Goal: Task Accomplishment & Management: Use online tool/utility

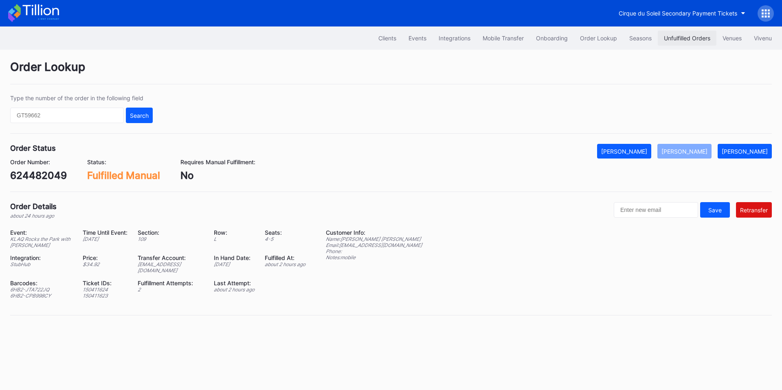
click at [689, 38] on div "Unfulfilled Orders" at bounding box center [687, 38] width 46 height 7
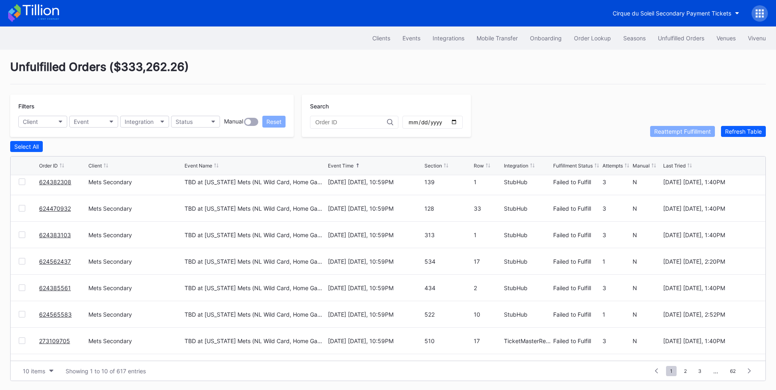
scroll to position [79, 0]
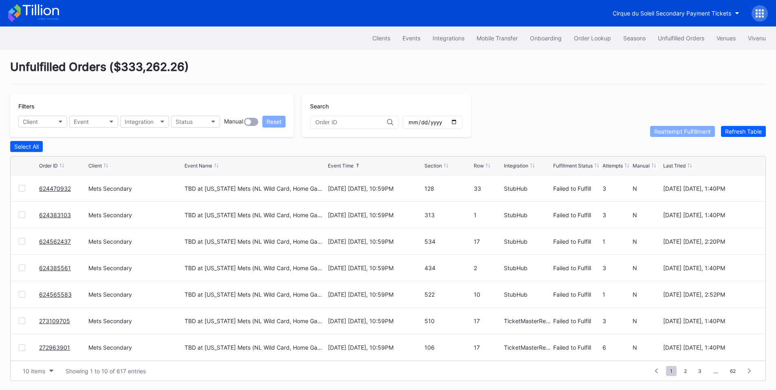
click at [457, 121] on input "date" at bounding box center [433, 121] width 50 height 7
type input "2025-09-30"
click at [441, 167] on div "Section" at bounding box center [433, 165] width 18 height 6
click at [35, 374] on div "10 items" at bounding box center [34, 370] width 22 height 7
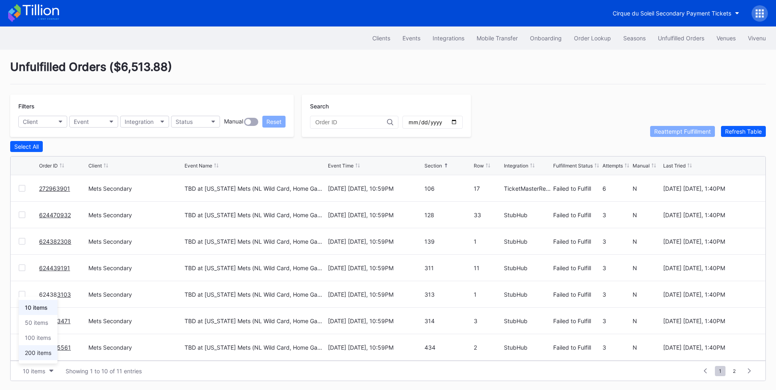
click at [45, 352] on div "200 items" at bounding box center [38, 352] width 26 height 7
click at [37, 150] on div "Select All" at bounding box center [26, 146] width 24 height 7
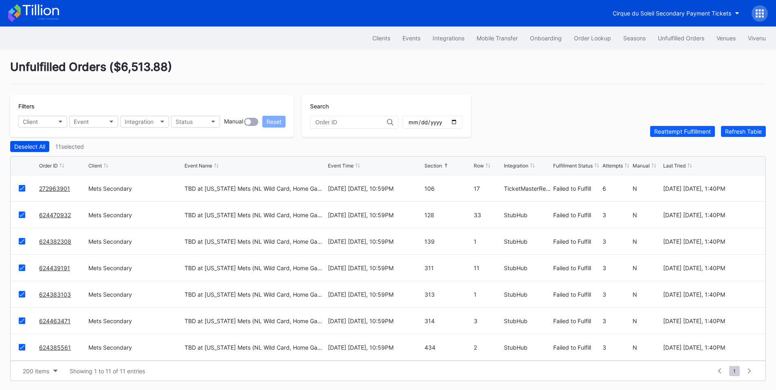
click at [27, 149] on div "Deselect All" at bounding box center [29, 146] width 31 height 7
drag, startPoint x: 64, startPoint y: 270, endPoint x: 68, endPoint y: 268, distance: 4.2
click at [23, 270] on div at bounding box center [22, 267] width 7 height 7
click at [673, 133] on div "Reattempt Fulfillment" at bounding box center [682, 131] width 57 height 7
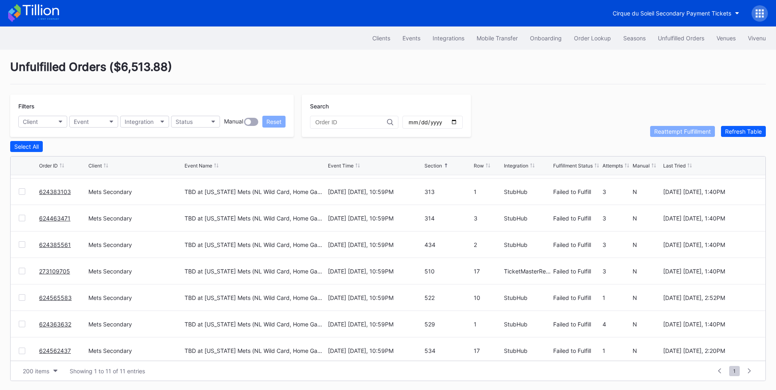
scroll to position [106, 0]
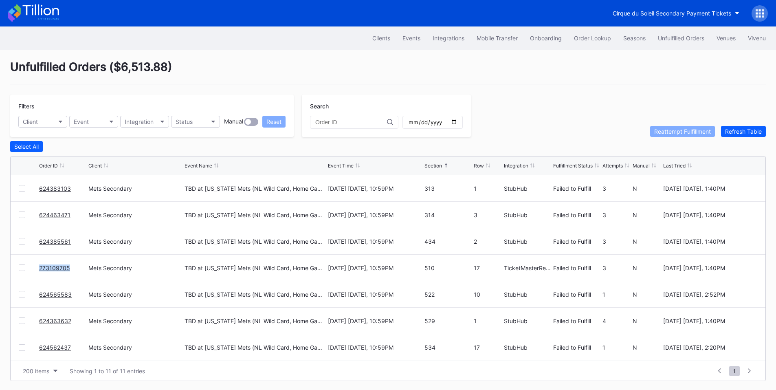
drag, startPoint x: 77, startPoint y: 271, endPoint x: 39, endPoint y: 271, distance: 38.7
click at [39, 271] on div "273109705 Mets Secondary TBD at New York Mets (NL Wild Card, Home Game 1) (If N…" at bounding box center [388, 267] width 755 height 26
copy div "273109705"
click at [20, 268] on div at bounding box center [22, 267] width 7 height 7
click at [669, 133] on div "Reattempt Fulfillment" at bounding box center [682, 131] width 57 height 7
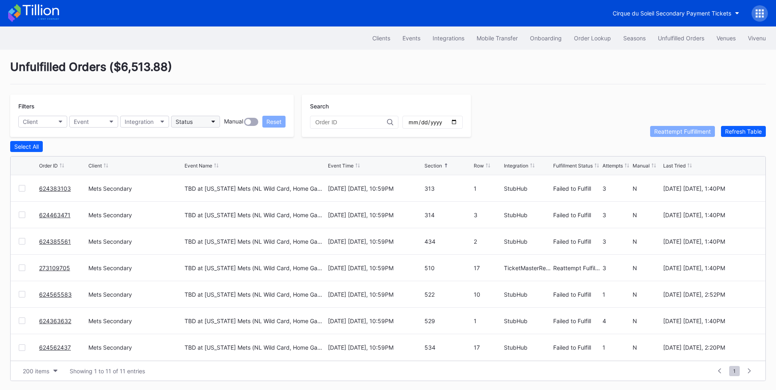
click at [207, 122] on button "Status" at bounding box center [195, 122] width 49 height 12
click at [210, 155] on div "Failed to Fulfill" at bounding box center [196, 157] width 38 height 7
drag, startPoint x: 53, startPoint y: 191, endPoint x: 73, endPoint y: 179, distance: 23.4
drag, startPoint x: 72, startPoint y: 217, endPoint x: 27, endPoint y: 215, distance: 45.2
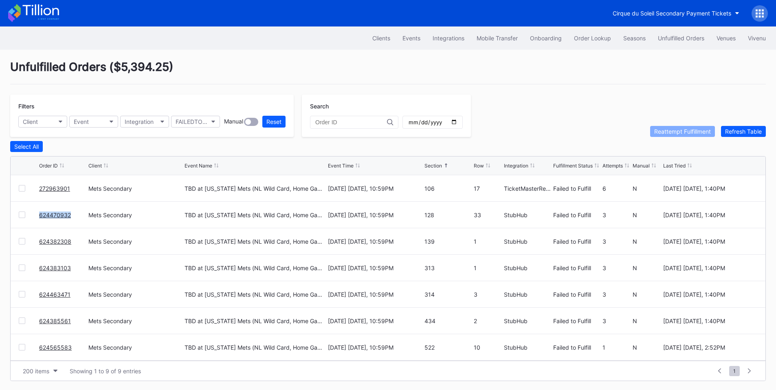
click at [27, 215] on div "624470932 Mets Secondary TBD at New York Mets (NL Wild Card, Home Game 1) (If N…" at bounding box center [388, 215] width 755 height 26
copy div "624470932"
drag, startPoint x: 73, startPoint y: 244, endPoint x: 28, endPoint y: 241, distance: 45.7
click at [9, 241] on div "Unfulfilled Orders ( $5,394.25 ) Filters Client Event Integration FAILEDTOFULFI…" at bounding box center [388, 220] width 776 height 341
copy div "624382308"
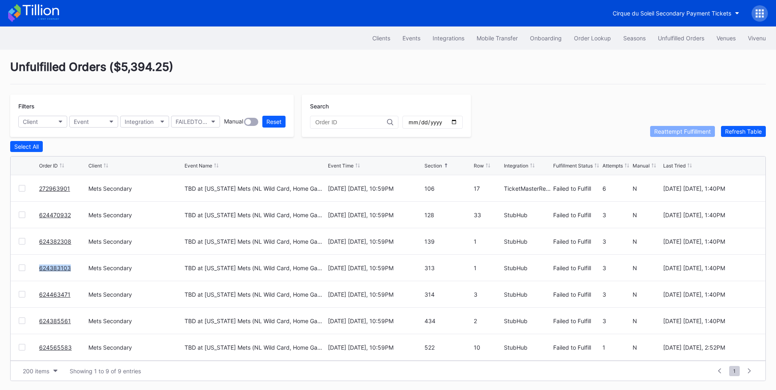
drag, startPoint x: 77, startPoint y: 270, endPoint x: 17, endPoint y: 266, distance: 60.0
click at [17, 266] on div "624383103 Mets Secondary TBD at New York Mets (NL Wild Card, Home Game 1) (If N…" at bounding box center [388, 267] width 755 height 26
copy div "624383103"
drag, startPoint x: 74, startPoint y: 297, endPoint x: 15, endPoint y: 295, distance: 58.7
click at [15, 295] on div "624463471 Mets Secondary TBD at New York Mets (NL Wild Card, Home Game 1) (If N…" at bounding box center [388, 294] width 755 height 26
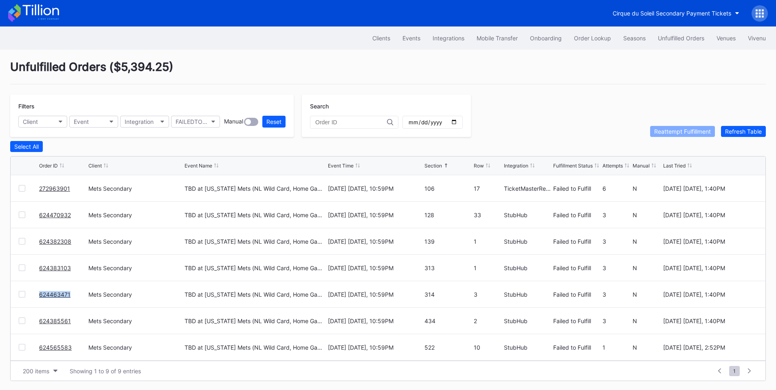
copy div "624463471"
drag, startPoint x: 72, startPoint y: 325, endPoint x: 8, endPoint y: 316, distance: 64.6
click at [8, 316] on div "Unfulfilled Orders ( $5,394.25 ) Filters Client Event Integration FAILEDTOFULFI…" at bounding box center [388, 220] width 776 height 341
copy div "624385561"
drag, startPoint x: 73, startPoint y: 349, endPoint x: 0, endPoint y: 340, distance: 73.4
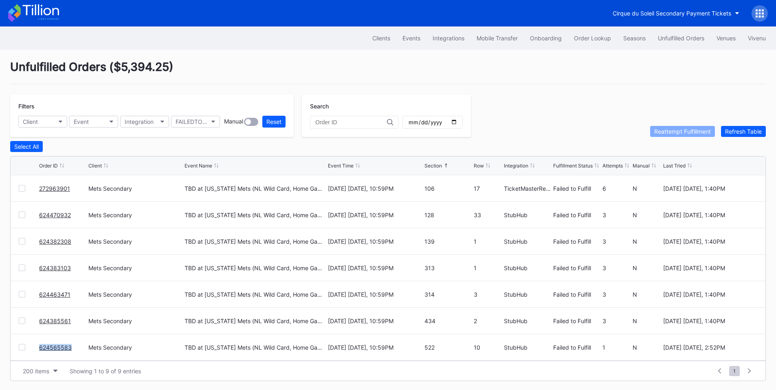
click at [0, 340] on div "Unfulfilled Orders ( $5,394.25 ) Filters Client Event Integration FAILEDTOFULFI…" at bounding box center [388, 220] width 776 height 341
copy div "624565583"
drag, startPoint x: 74, startPoint y: 327, endPoint x: 0, endPoint y: 327, distance: 73.7
click at [0, 327] on div "Unfulfilled Orders ( $5,394.25 ) Filters Client Event Integration FAILEDTOFULFI…" at bounding box center [388, 220] width 776 height 341
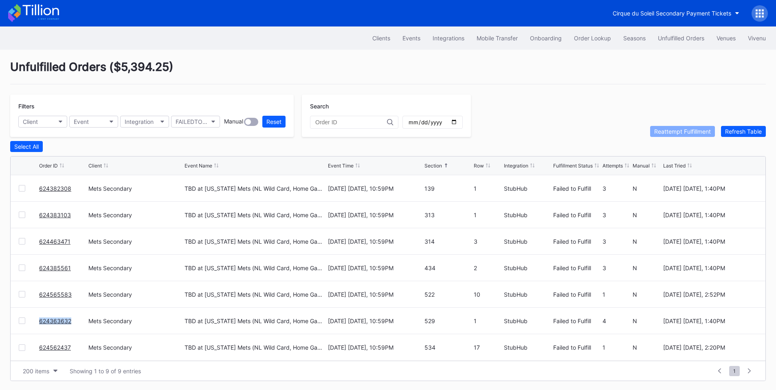
copy div "624363632"
drag, startPoint x: 75, startPoint y: 352, endPoint x: 0, endPoint y: 347, distance: 75.1
click at [0, 347] on div "Unfulfilled Orders ( $5,394.25 ) Filters Client Event Integration FAILEDTOFULFI…" at bounding box center [388, 220] width 776 height 341
copy div "624562437"
click at [598, 38] on div "Order Lookup" at bounding box center [592, 38] width 37 height 7
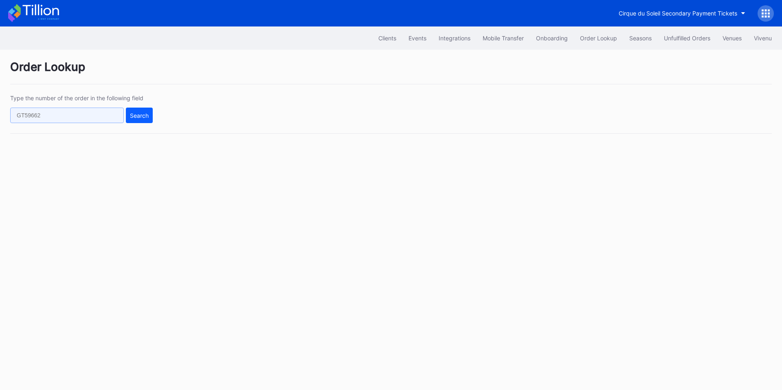
click at [102, 119] on input "text" at bounding box center [67, 115] width 114 height 15
type input "v"
paste input "273081541"
click at [143, 116] on div "Search" at bounding box center [139, 115] width 19 height 7
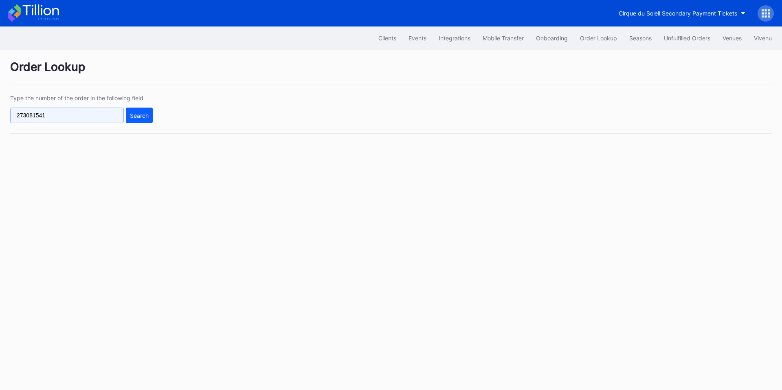
click at [85, 114] on input "273081541" at bounding box center [67, 115] width 114 height 15
paste input "624406948"
type input "624406948"
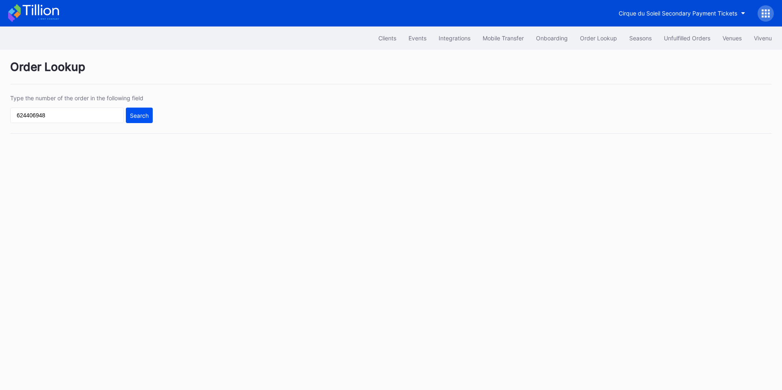
click at [140, 115] on div "Search" at bounding box center [139, 115] width 19 height 7
click at [44, 115] on input "624406948" at bounding box center [67, 115] width 114 height 15
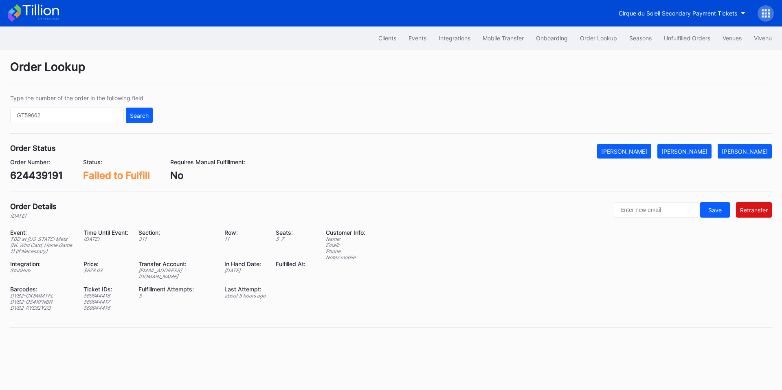
click at [39, 178] on div "624439191" at bounding box center [36, 175] width 53 height 12
copy div "624439191"
click at [38, 173] on div "272963901" at bounding box center [36, 175] width 53 height 12
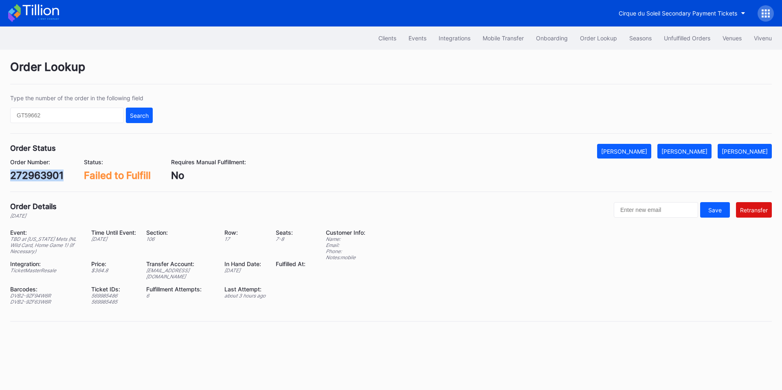
copy div "272963901"
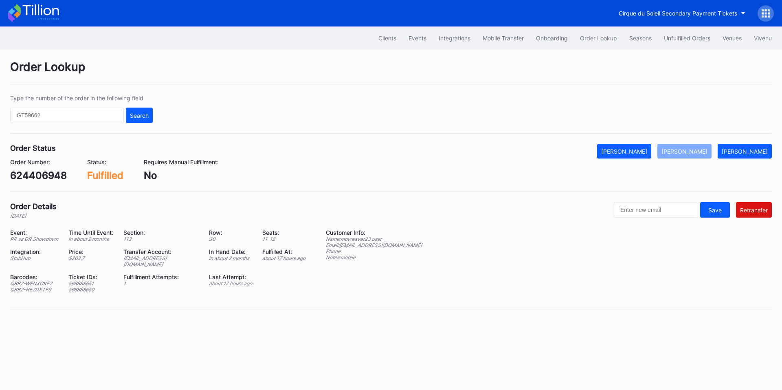
click at [169, 257] on div "ed-8158523@eventdynamic.com" at bounding box center [160, 261] width 75 height 12
copy div "ed-8158523@eventdynamic.com"
click at [62, 118] on input "text" at bounding box center [67, 115] width 114 height 15
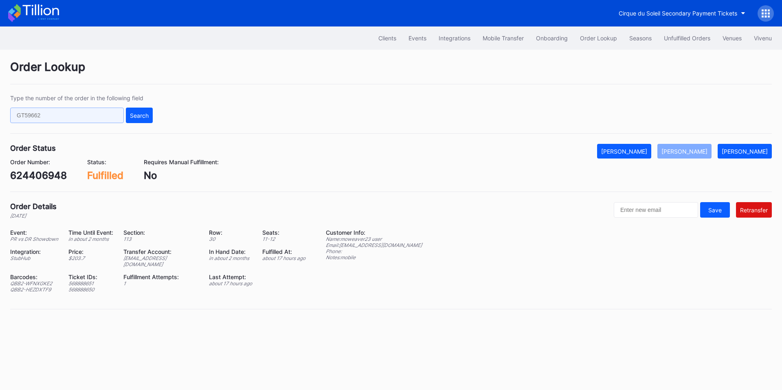
click at [62, 118] on input "text" at bounding box center [67, 115] width 114 height 15
paste input "273130488"
click at [138, 115] on div "Search" at bounding box center [139, 115] width 19 height 7
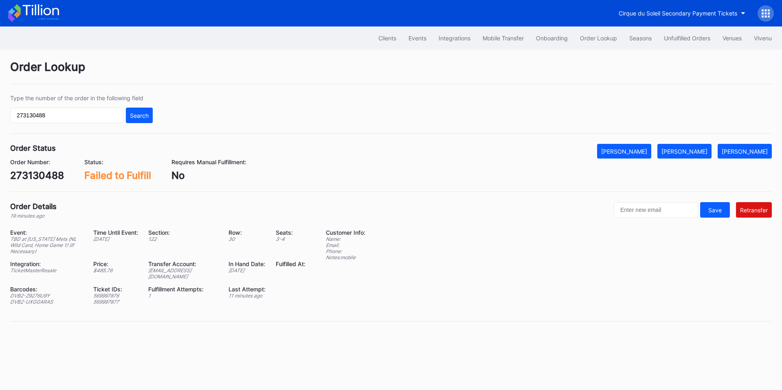
click at [191, 269] on div "ed-8158553@eventdynamic.com" at bounding box center [183, 273] width 70 height 12
copy div "ed-8158553@eventdynamic.com"
click at [77, 117] on input "273130488" at bounding box center [67, 115] width 114 height 15
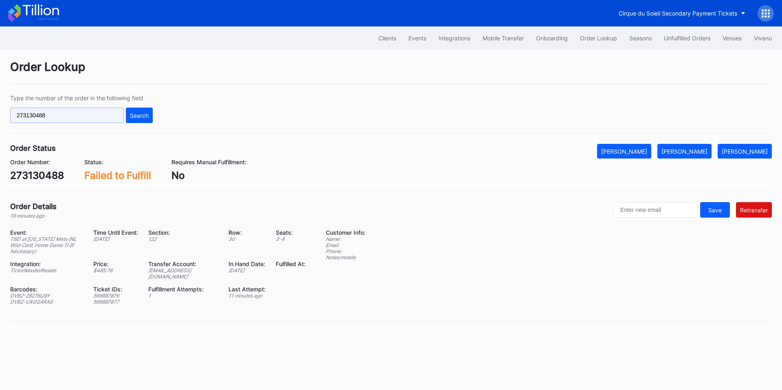
click at [77, 117] on input "273130488" at bounding box center [67, 115] width 114 height 15
paste input "75269177"
type input "75269177"
click at [127, 115] on button "Search" at bounding box center [139, 115] width 27 height 15
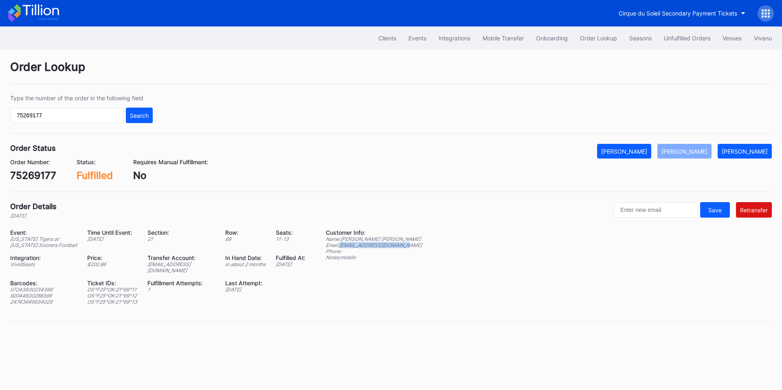
drag, startPoint x: 407, startPoint y: 246, endPoint x: 342, endPoint y: 245, distance: 64.7
click at [342, 245] on div "Email: blakeewing3232@gmail.com" at bounding box center [374, 245] width 96 height 6
copy div "blakeewing3232@gmail.com"
drag, startPoint x: 377, startPoint y: 239, endPoint x: 343, endPoint y: 239, distance: 34.2
click at [343, 239] on div "Name: Andrew Ewing" at bounding box center [374, 239] width 96 height 6
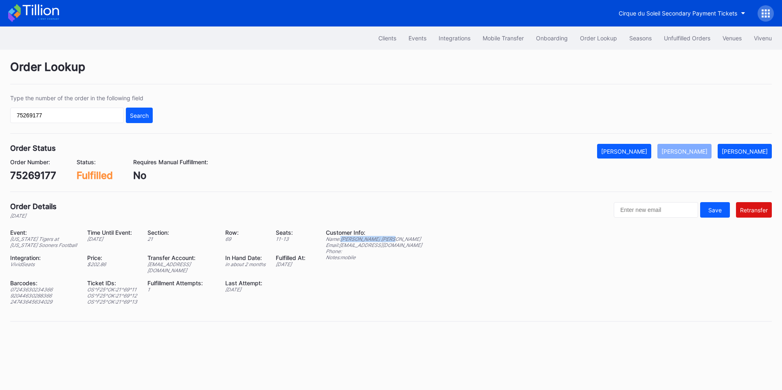
copy div "Andrew Ewing"
click at [685, 41] on div "Unfulfilled Orders" at bounding box center [687, 38] width 46 height 7
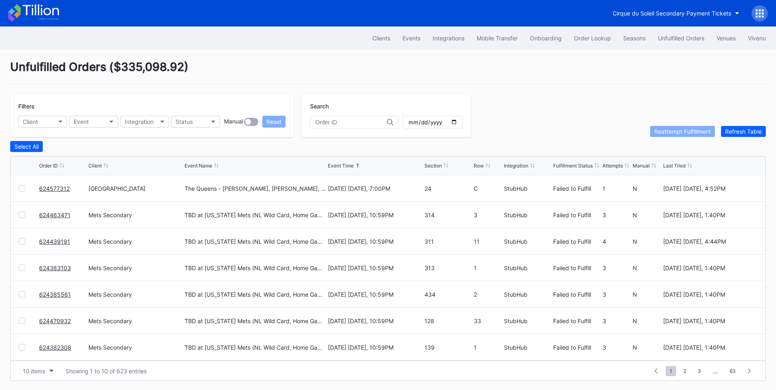
scroll to position [79, 0]
click at [613, 33] on button "Order Lookup" at bounding box center [592, 38] width 49 height 15
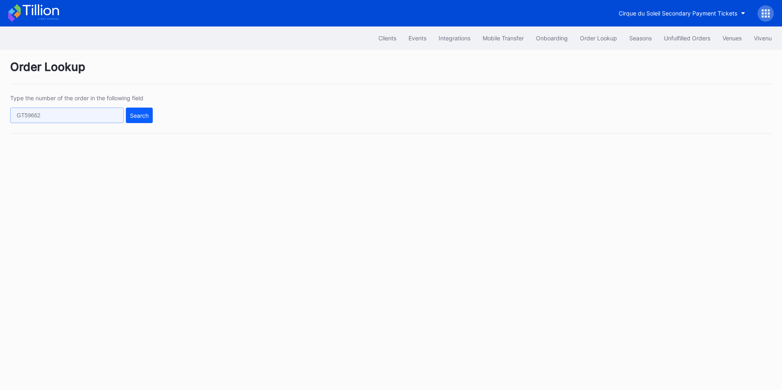
click at [71, 118] on input "text" at bounding box center [67, 115] width 114 height 15
paste input "61x8cnp9e18"
type input "61x8cnp9e18"
click at [132, 117] on div "Search" at bounding box center [139, 115] width 19 height 7
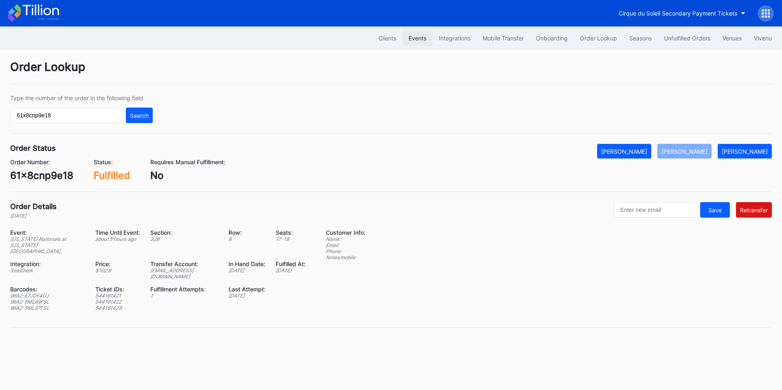
click at [408, 39] on div "Events" at bounding box center [417, 38] width 18 height 7
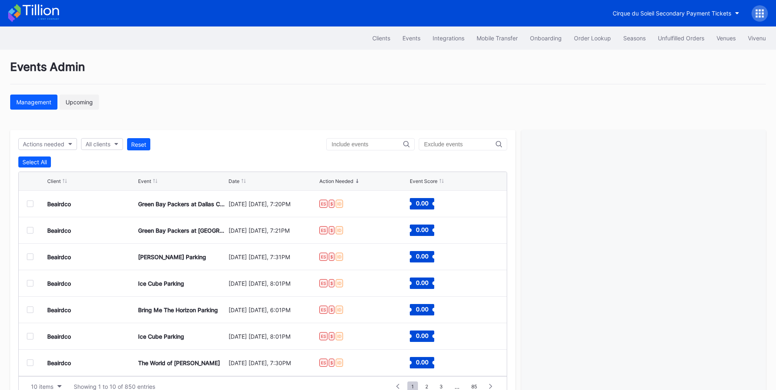
click at [83, 105] on div "Upcoming" at bounding box center [79, 102] width 27 height 7
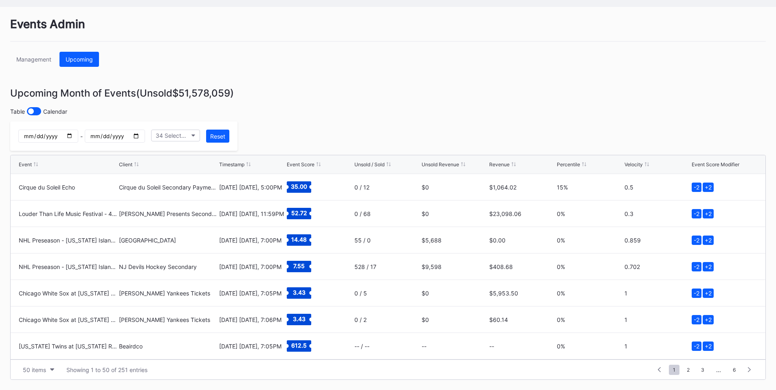
scroll to position [45, 0]
click at [187, 132] on div "34 Selected" at bounding box center [172, 135] width 32 height 7
click at [78, 136] on input "date" at bounding box center [48, 135] width 60 height 13
type input "2025-09-21"
click at [145, 136] on input "date" at bounding box center [115, 135] width 60 height 13
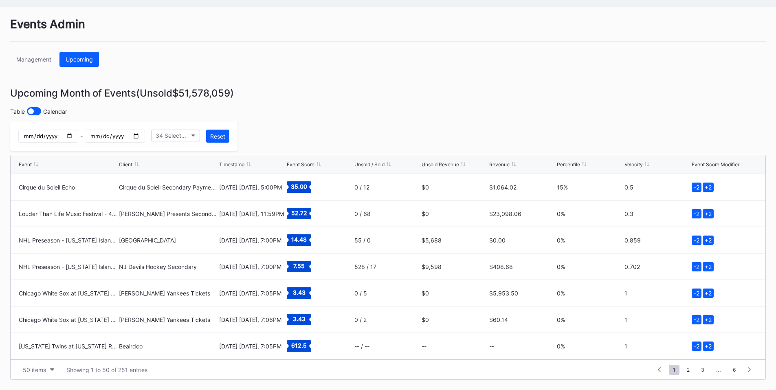
type input "2025-09-21"
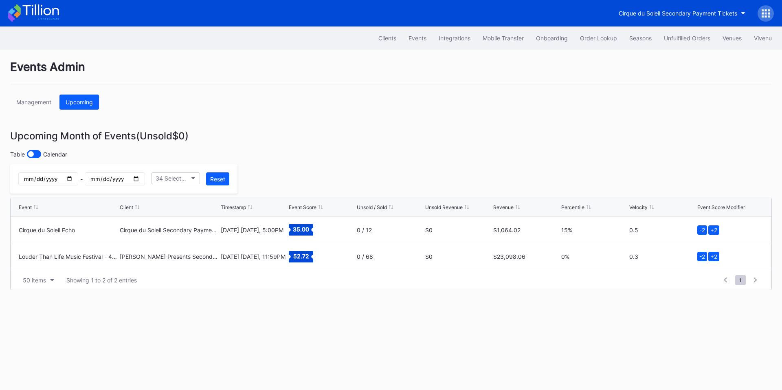
click at [78, 178] on input "2025-09-21" at bounding box center [48, 178] width 60 height 13
type input "2025-09-22"
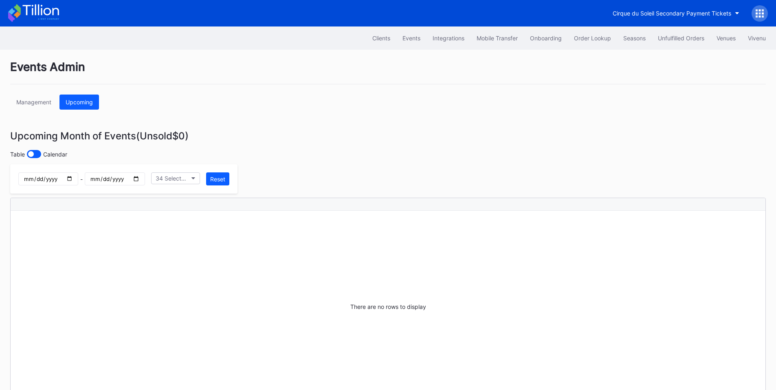
click at [145, 178] on input "2025-09-21" at bounding box center [115, 178] width 60 height 13
click at [145, 182] on input "2025-09-21" at bounding box center [115, 178] width 60 height 13
type input "2025-09-22"
click at [78, 179] on input "2025-09-22" at bounding box center [48, 178] width 60 height 13
type input "2025-09-23"
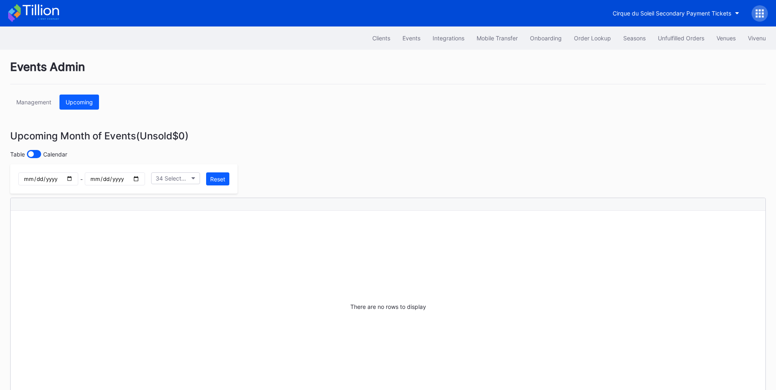
click at [145, 180] on input "2025-09-22" at bounding box center [115, 178] width 60 height 13
type input "2025-09-23"
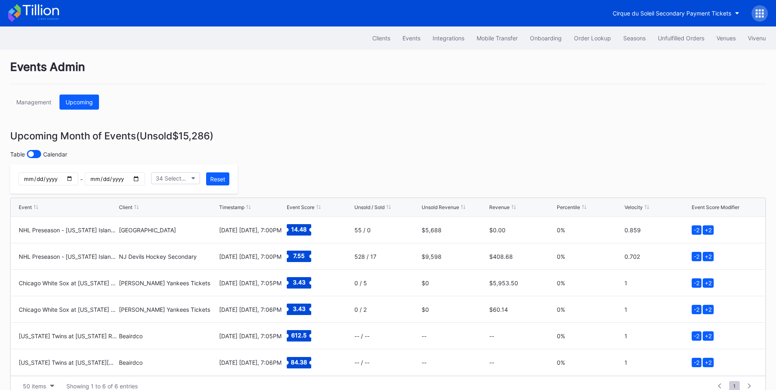
scroll to position [18, 0]
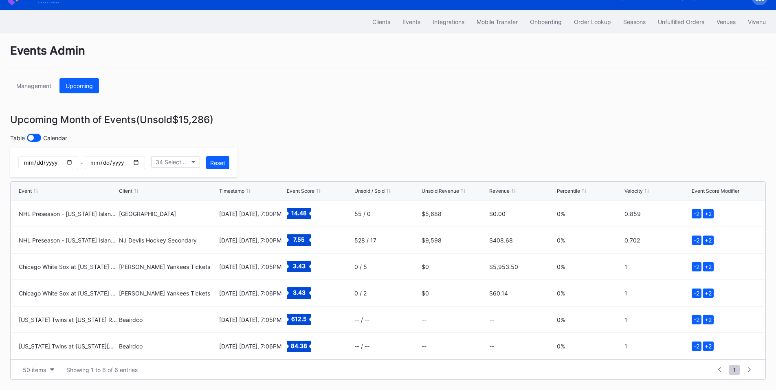
click at [78, 158] on input "2025-09-23" at bounding box center [48, 162] width 60 height 13
type input "2025-09-24"
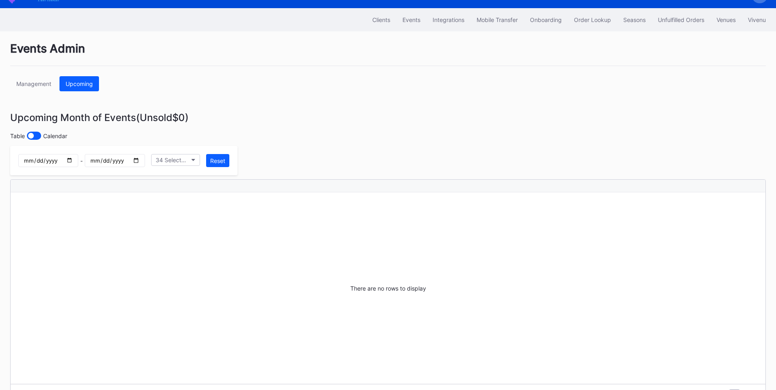
click at [145, 160] on input "2025-09-23" at bounding box center [115, 160] width 60 height 13
type input "2025-09-24"
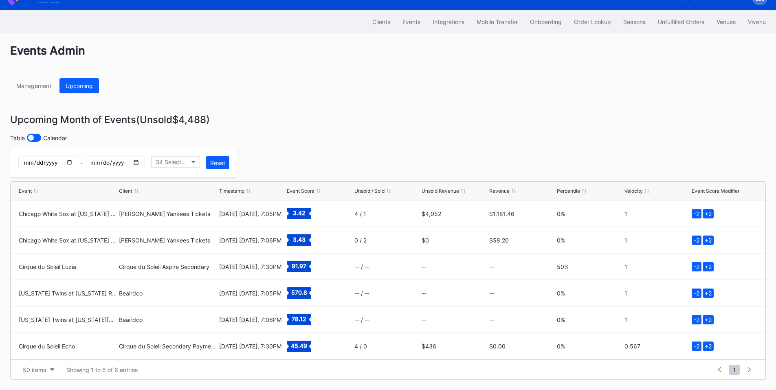
click at [78, 162] on input "2025-09-24" at bounding box center [48, 162] width 60 height 13
type input "2025-09-25"
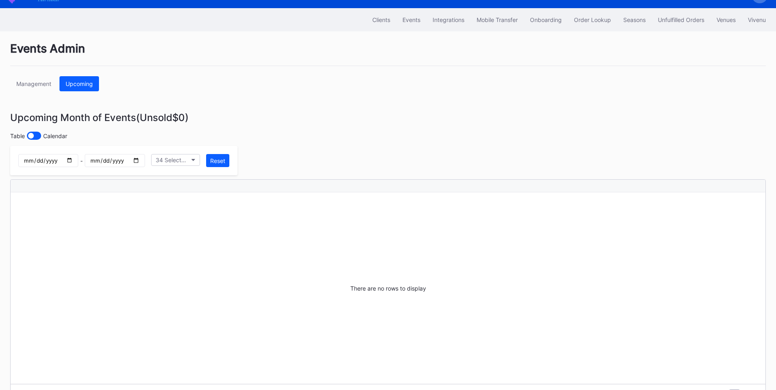
click at [145, 160] on input "2025-09-24" at bounding box center [115, 160] width 60 height 13
type input "2025-09-25"
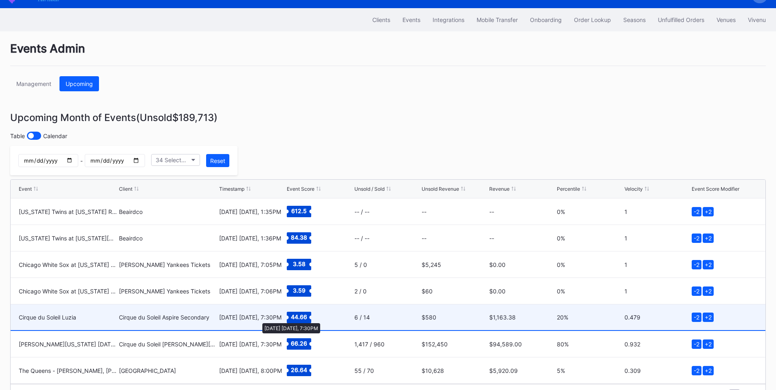
scroll to position [26, 0]
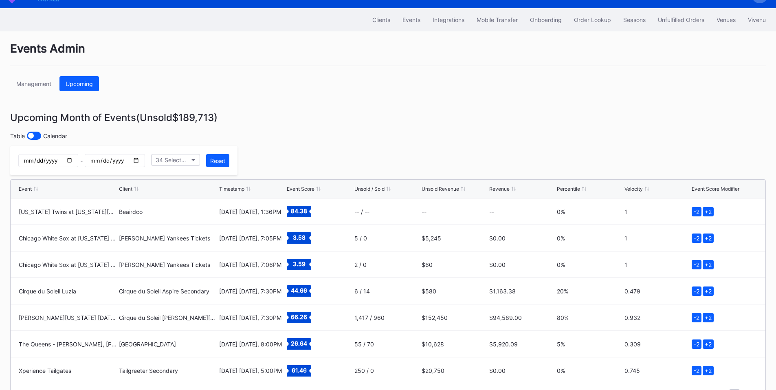
click at [78, 160] on input "2025-09-25" at bounding box center [48, 160] width 60 height 13
type input "2025-09-26"
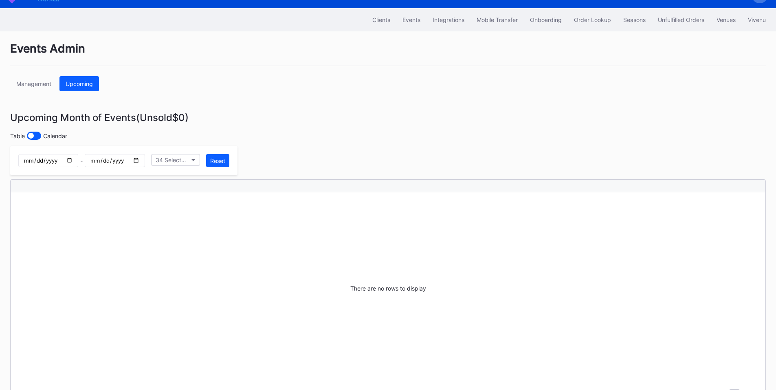
click at [145, 164] on input "2025-09-25" at bounding box center [115, 160] width 60 height 13
type input "2025-09-26"
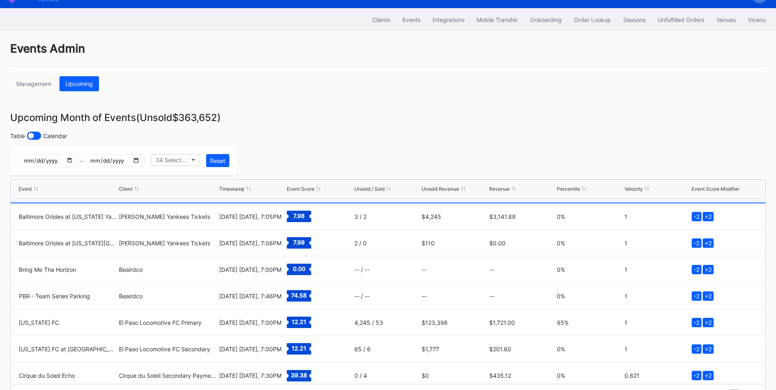
scroll to position [106, 0]
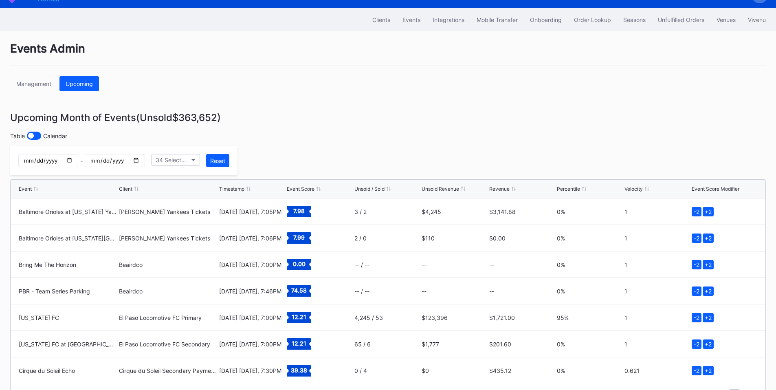
click at [78, 162] on input "2025-09-26" at bounding box center [48, 160] width 60 height 13
type input "2025-09-27"
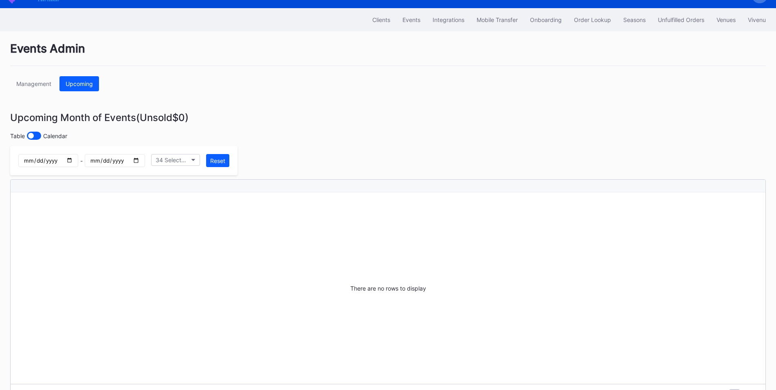
scroll to position [0, 0]
click at [145, 161] on input "2025-09-26" at bounding box center [115, 160] width 60 height 13
type input "2025-09-27"
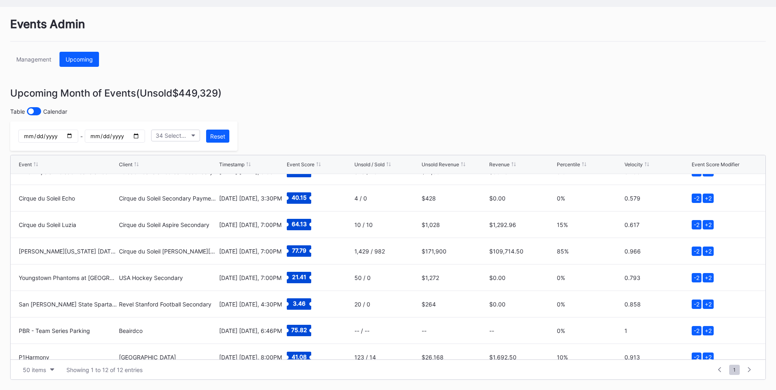
scroll to position [132, 0]
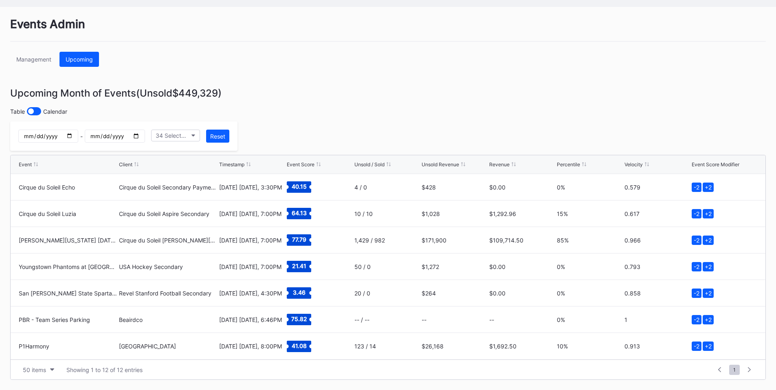
click at [78, 132] on input "2025-09-27" at bounding box center [48, 135] width 60 height 13
type input "2025-09-28"
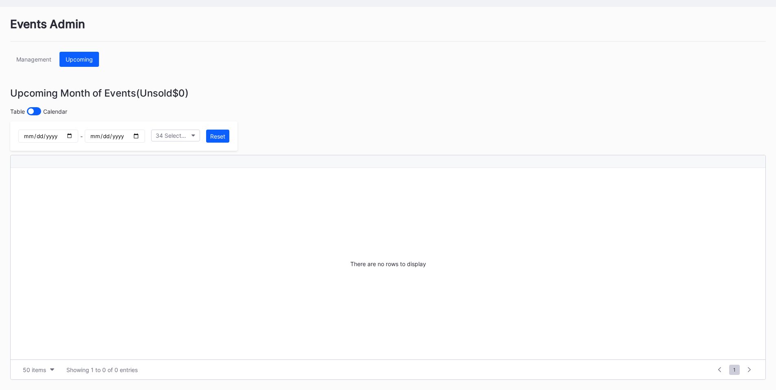
click at [145, 137] on input "2025-09-27" at bounding box center [115, 135] width 60 height 13
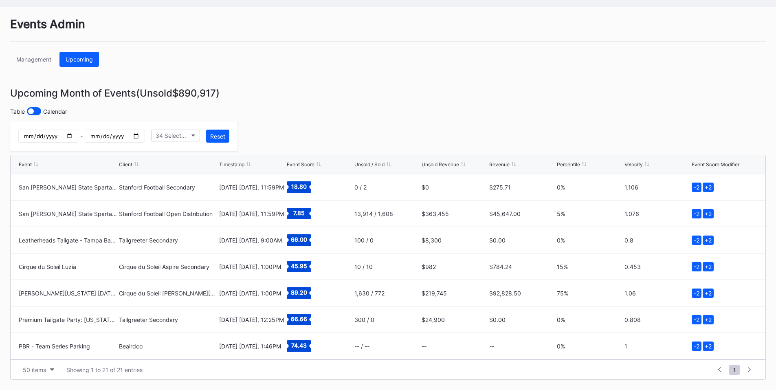
click at [145, 136] on input "2025-09-29" at bounding box center [115, 135] width 60 height 13
type input "2025-09-28"
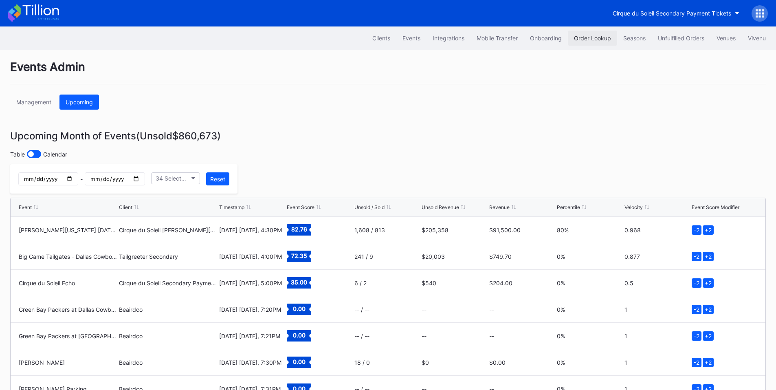
click at [594, 39] on div "Order Lookup" at bounding box center [592, 38] width 37 height 7
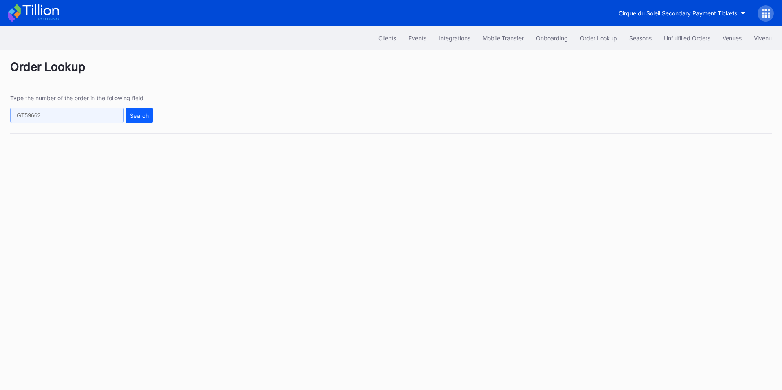
click at [94, 115] on input "text" at bounding box center [67, 115] width 114 height 15
paste input "273081541"
type input "273081541"
click at [139, 115] on div "Search" at bounding box center [139, 115] width 19 height 7
click at [408, 37] on div "Events" at bounding box center [417, 38] width 18 height 7
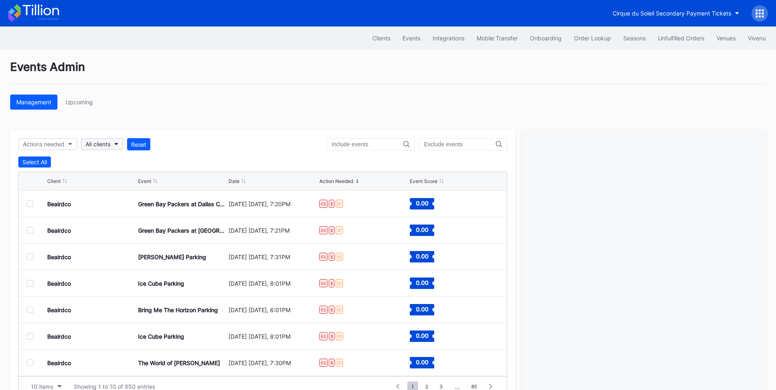
click at [101, 145] on div "All clients" at bounding box center [98, 143] width 25 height 7
type input "revel ou"
click at [133, 182] on div "Revel OU Sooners Football Secondary" at bounding box center [138, 180] width 101 height 7
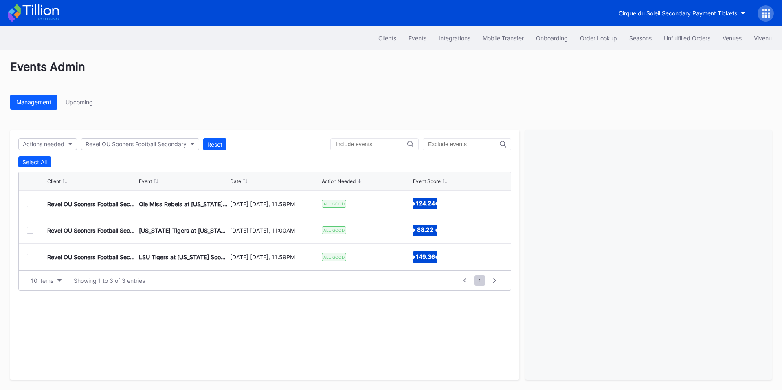
click at [30, 202] on div at bounding box center [30, 203] width 7 height 7
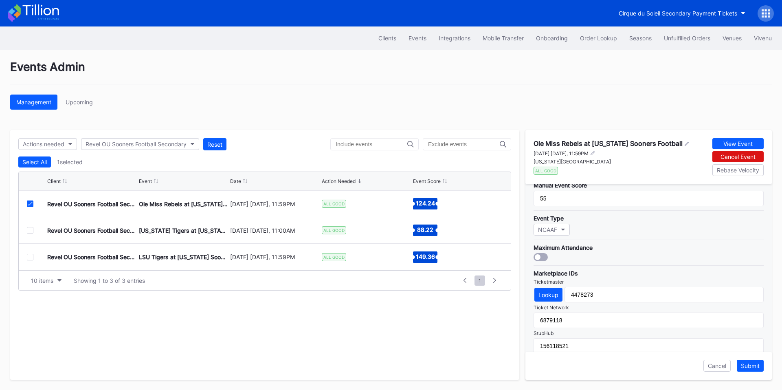
scroll to position [285, 0]
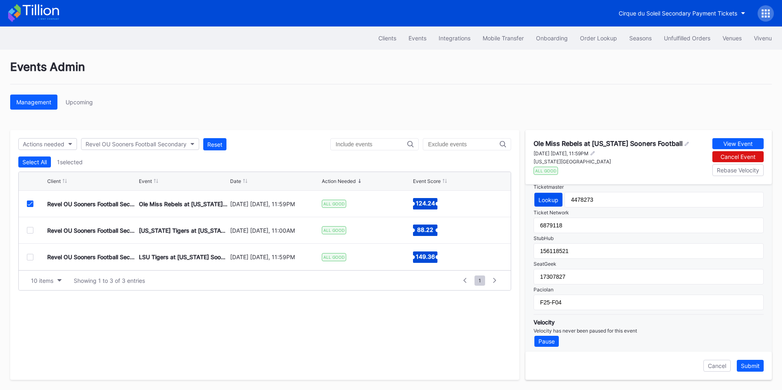
click at [547, 201] on div "Lookup" at bounding box center [548, 199] width 20 height 7
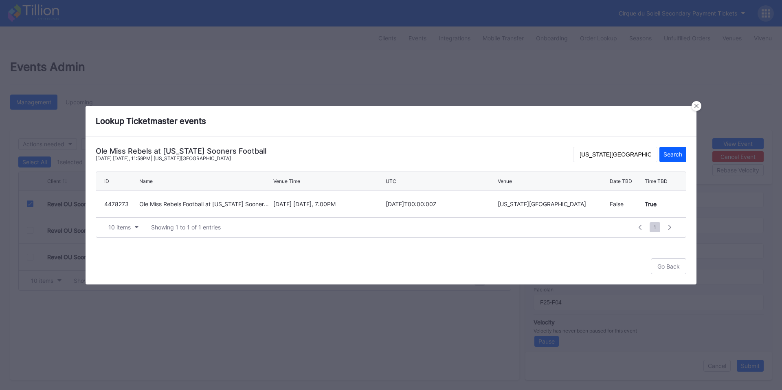
click at [691, 108] on div "Lookup Ticketmaster events" at bounding box center [391, 121] width 611 height 31
click at [695, 107] on icon at bounding box center [696, 105] width 4 height 4
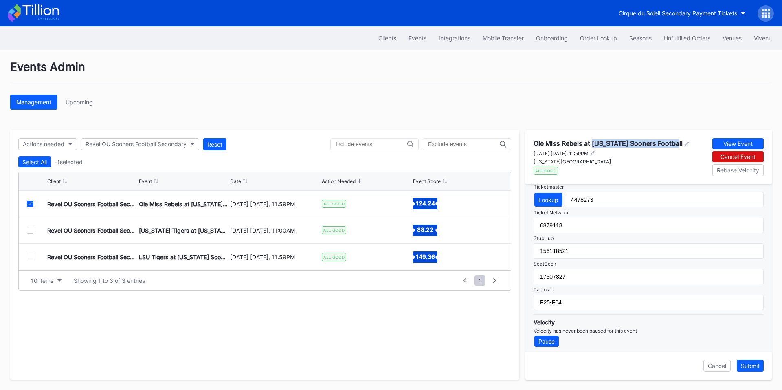
drag, startPoint x: 678, startPoint y: 144, endPoint x: 594, endPoint y: 147, distance: 84.3
click at [594, 147] on div "Ole Miss Rebels at [US_STATE] Sooners Football" at bounding box center [611, 143] width 156 height 8
copy div "[US_STATE] Sooners Football"
click at [26, 229] on div "Revel OU Sooners Football Secondary [US_STATE] Tigers at [US_STATE] Sooners Foo…" at bounding box center [265, 230] width 492 height 26
click at [32, 229] on div at bounding box center [30, 230] width 7 height 7
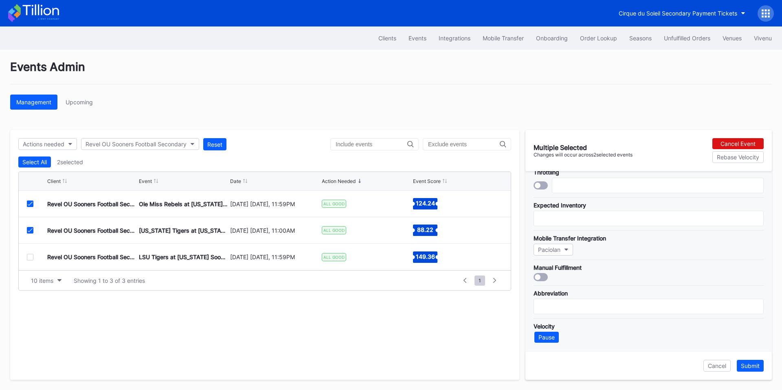
click at [33, 202] on div at bounding box center [30, 203] width 7 height 7
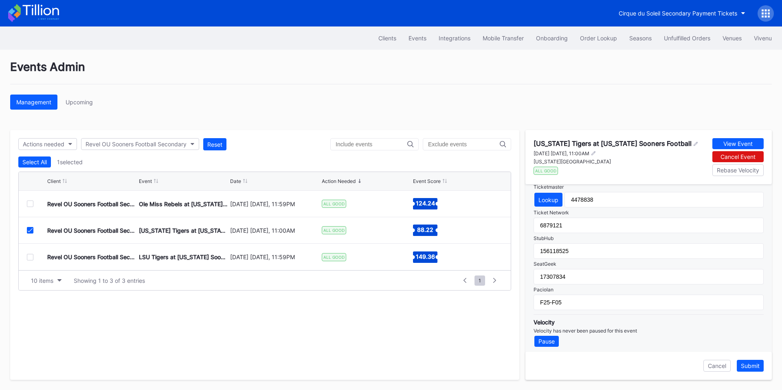
click at [29, 259] on div at bounding box center [30, 257] width 7 height 7
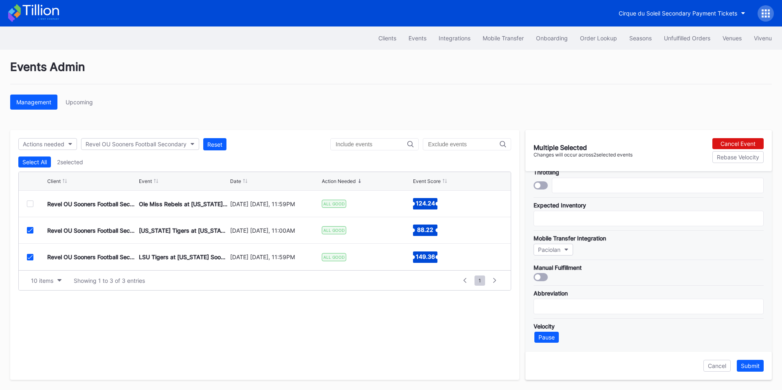
scroll to position [36, 0]
click at [29, 227] on div at bounding box center [30, 230] width 7 height 7
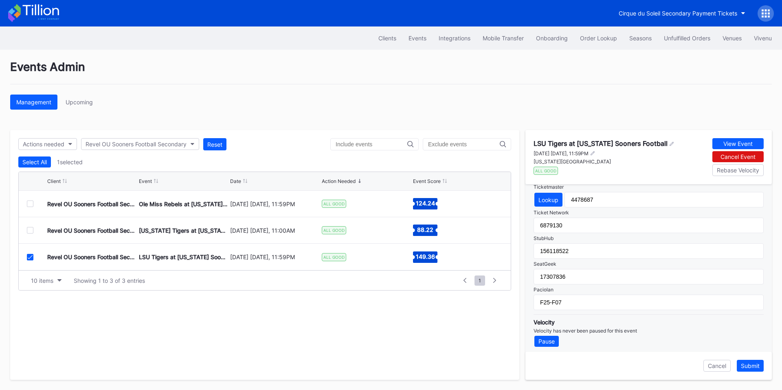
click at [33, 206] on div at bounding box center [30, 203] width 7 height 7
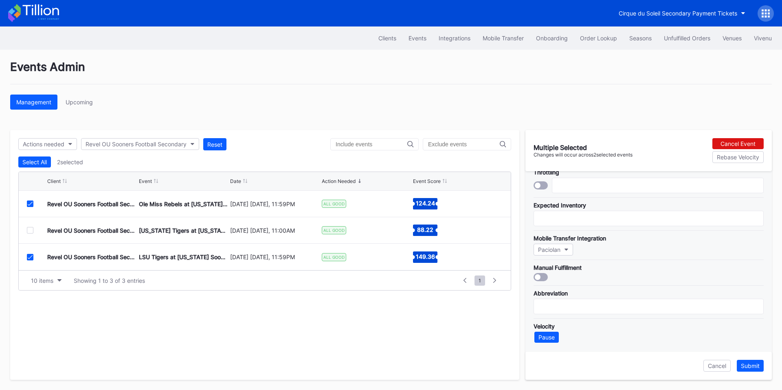
click at [30, 256] on icon at bounding box center [30, 257] width 5 height 4
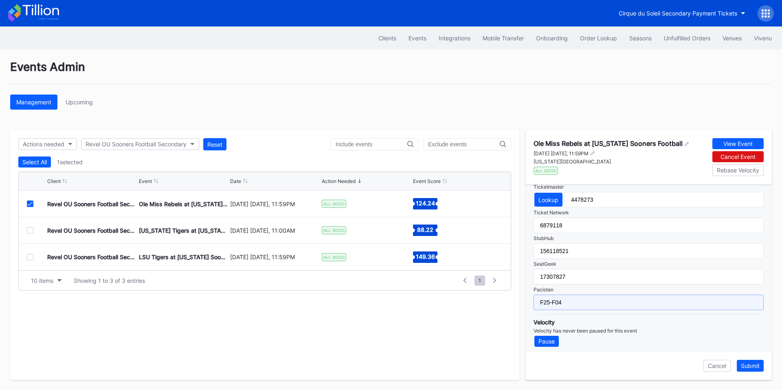
click at [579, 300] on input "F25-F04" at bounding box center [648, 301] width 230 height 15
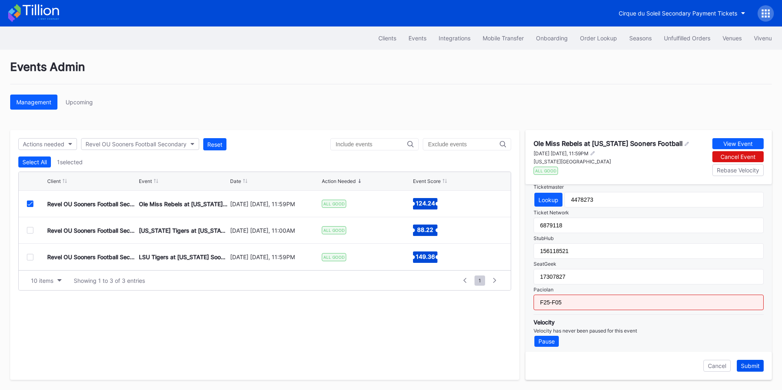
type input "F25-F05"
click at [756, 364] on div "Submit" at bounding box center [750, 365] width 19 height 7
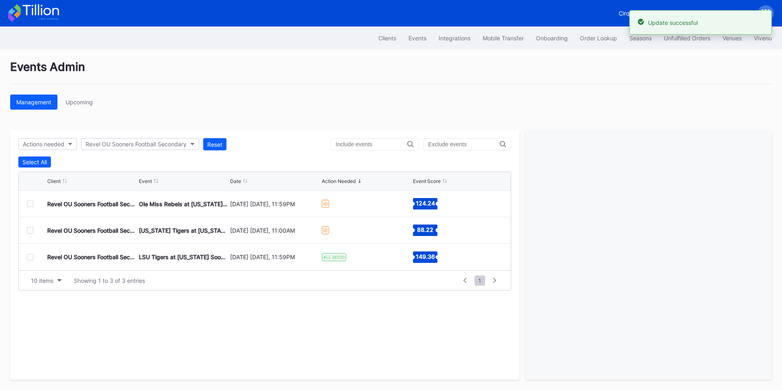
click at [31, 228] on div at bounding box center [30, 230] width 7 height 7
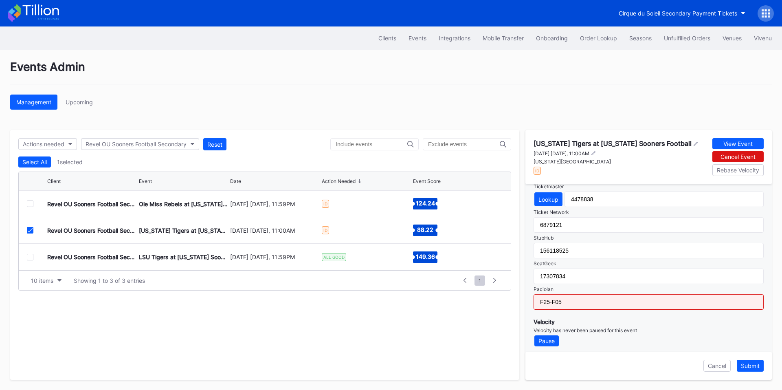
scroll to position [289, 0]
click at [564, 296] on input "F25-F05" at bounding box center [648, 297] width 230 height 15
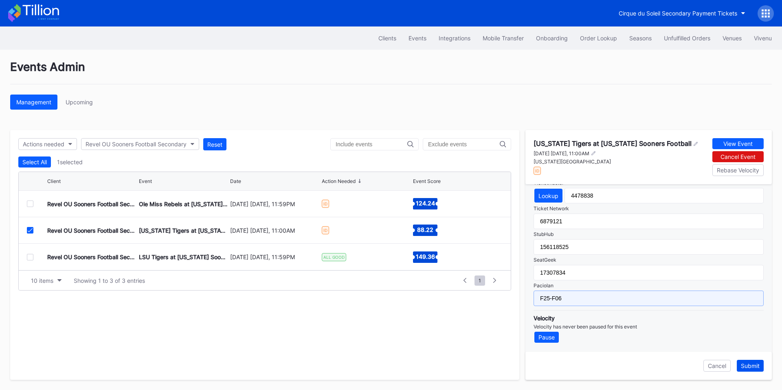
type input "F25-F06"
click at [755, 362] on div "Submit" at bounding box center [750, 365] width 19 height 7
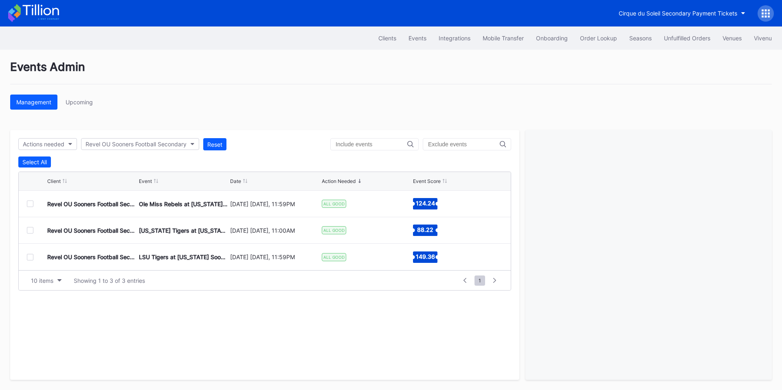
click at [29, 203] on div at bounding box center [30, 203] width 7 height 7
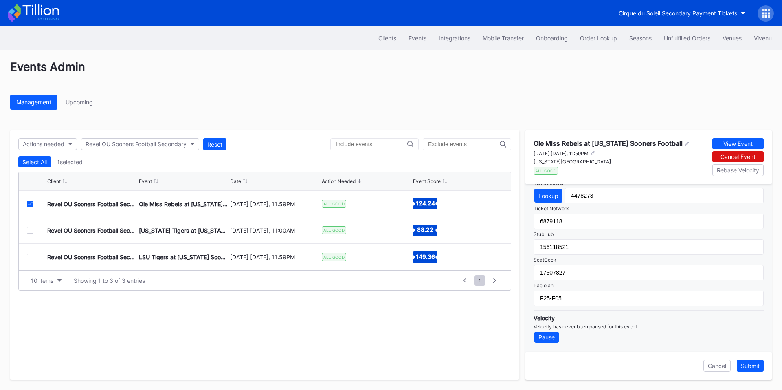
click at [31, 231] on div at bounding box center [30, 230] width 7 height 7
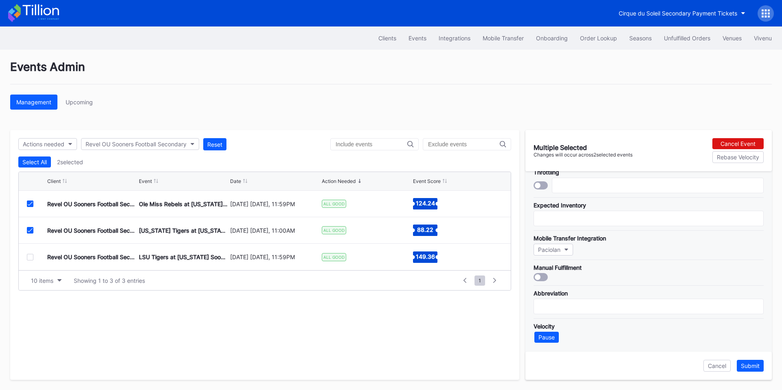
click at [28, 202] on icon at bounding box center [30, 204] width 5 height 4
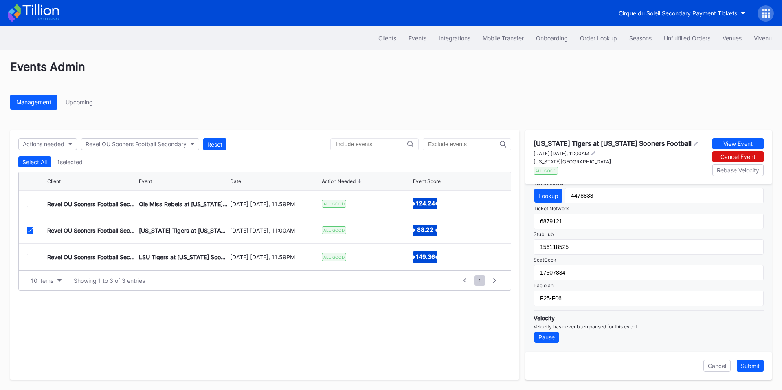
click at [30, 256] on div at bounding box center [30, 257] width 7 height 7
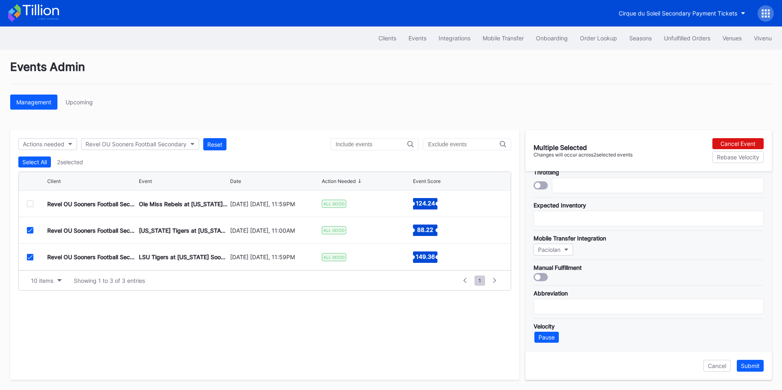
click at [27, 228] on div at bounding box center [30, 230] width 7 height 7
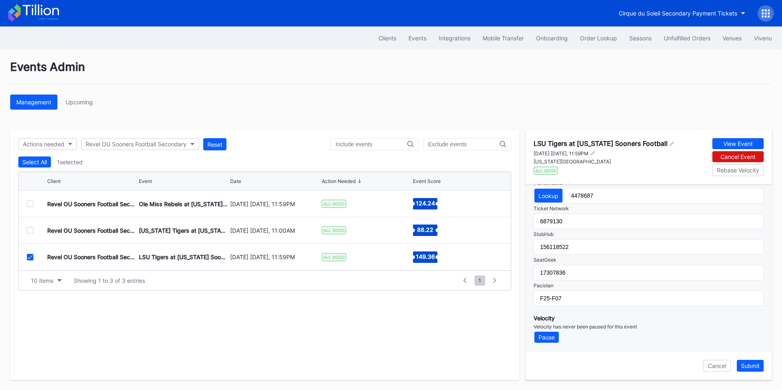
click at [30, 257] on icon at bounding box center [30, 257] width 5 height 4
